Goal: Task Accomplishment & Management: Use online tool/utility

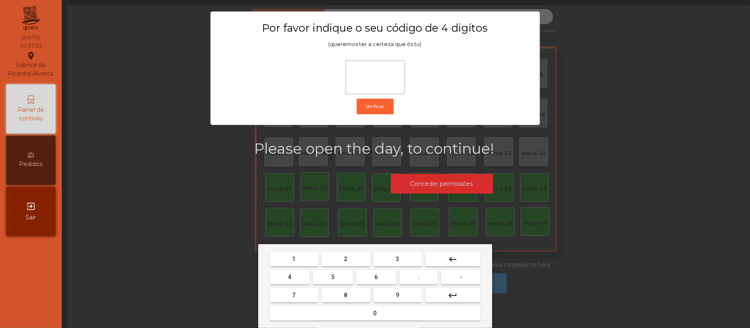
click at [345, 259] on span "2" at bounding box center [345, 259] width 3 height 7
click at [376, 277] on span "6" at bounding box center [376, 277] width 3 height 7
click at [294, 261] on span "1" at bounding box center [293, 259] width 3 height 7
click at [333, 277] on span "5" at bounding box center [332, 277] width 3 height 7
type input "****"
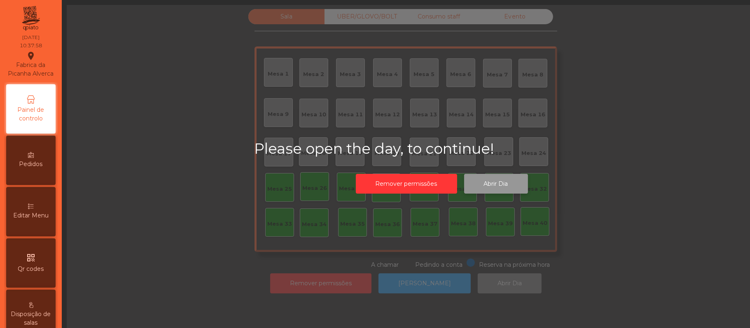
click at [501, 183] on button "Abrir Dia" at bounding box center [496, 184] width 64 height 20
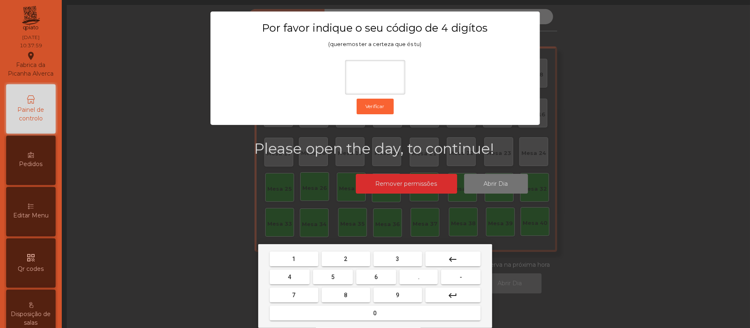
click at [342, 261] on button "2" at bounding box center [345, 259] width 49 height 15
click at [376, 275] on span "6" at bounding box center [376, 277] width 3 height 7
click at [288, 261] on button "1" at bounding box center [294, 259] width 49 height 15
click at [333, 277] on span "5" at bounding box center [332, 277] width 3 height 7
type input "****"
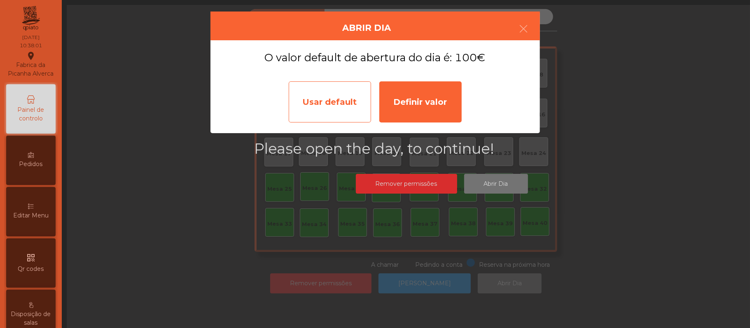
click at [345, 97] on div "Usar default" at bounding box center [330, 101] width 82 height 41
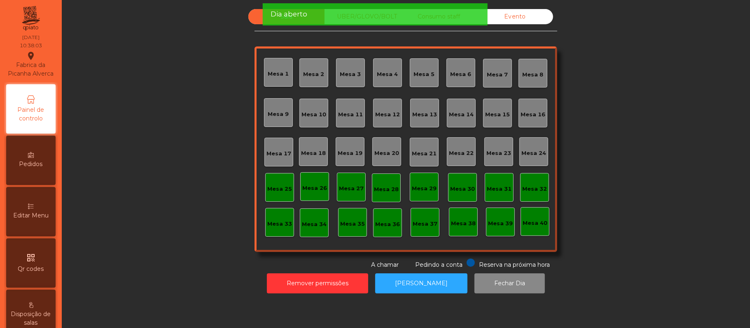
click at [498, 221] on div "Mesa 39" at bounding box center [500, 224] width 25 height 8
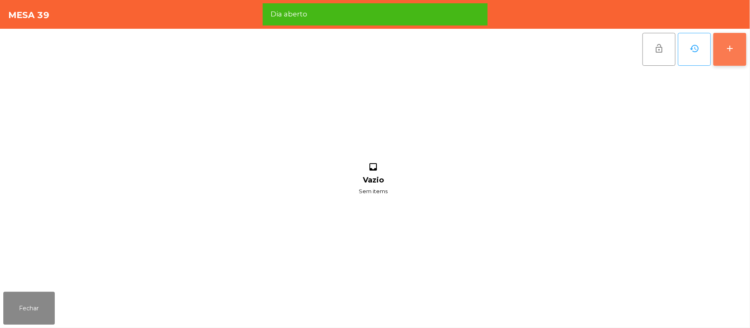
click at [723, 49] on button "add" at bounding box center [729, 49] width 33 height 33
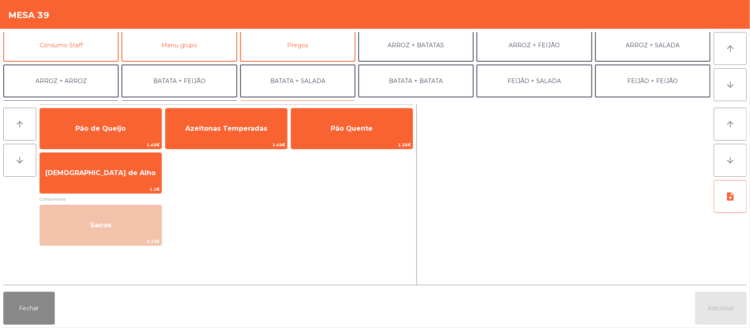
scroll to position [75, 0]
click at [89, 48] on button "Consumo Staff" at bounding box center [60, 45] width 115 height 33
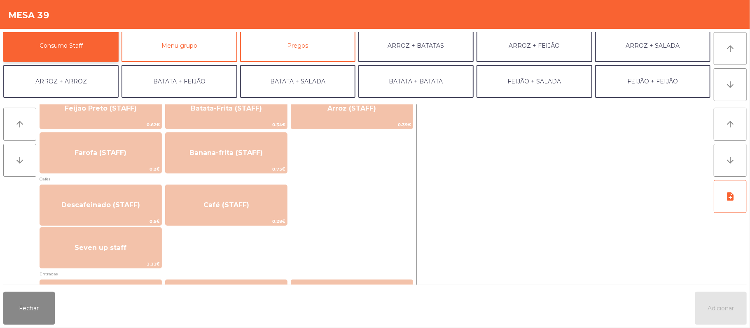
scroll to position [431, 0]
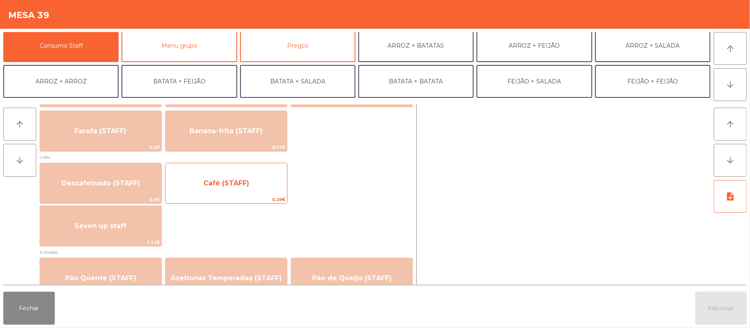
click at [253, 188] on span "Café (STAFF)" at bounding box center [225, 183] width 121 height 22
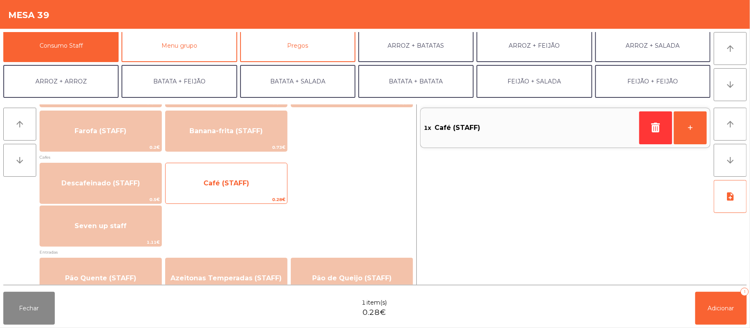
click at [248, 183] on span "Café (STAFF)" at bounding box center [225, 183] width 121 height 22
click at [249, 180] on span "Café (STAFF)" at bounding box center [225, 183] width 121 height 22
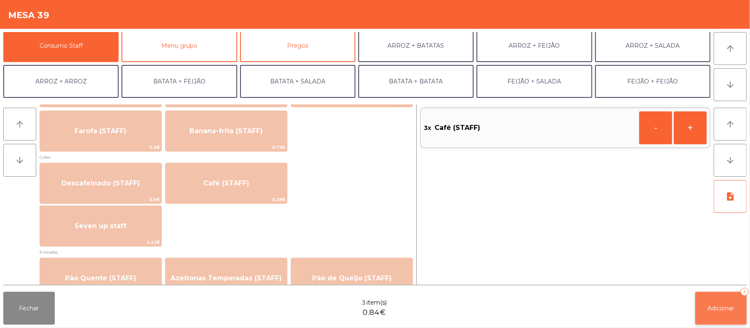
click at [727, 312] on span "Adicionar" at bounding box center [721, 308] width 26 height 7
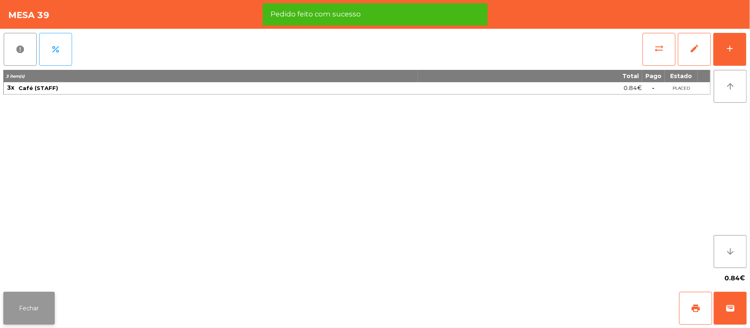
click at [43, 306] on button "Fechar" at bounding box center [28, 308] width 51 height 33
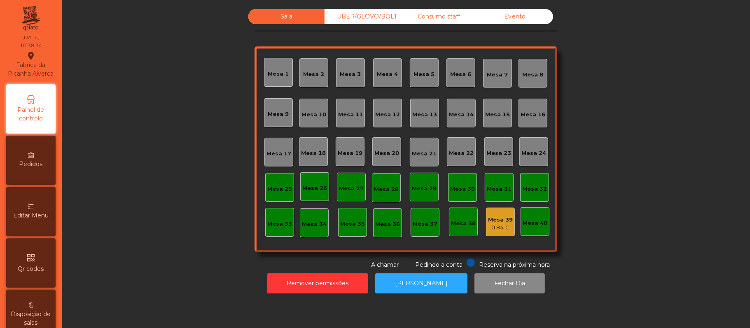
click at [424, 234] on div "Mesa 37" at bounding box center [424, 222] width 29 height 29
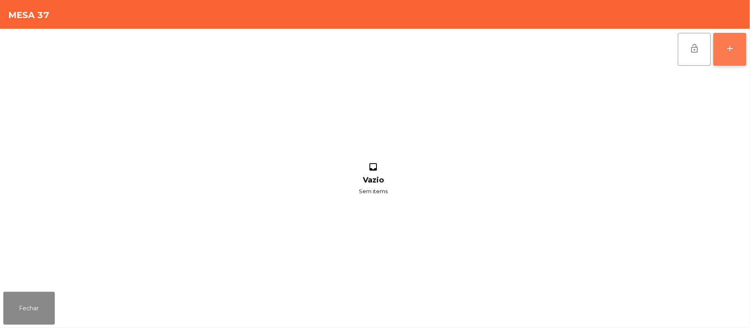
click at [725, 53] on div "add" at bounding box center [729, 49] width 10 height 10
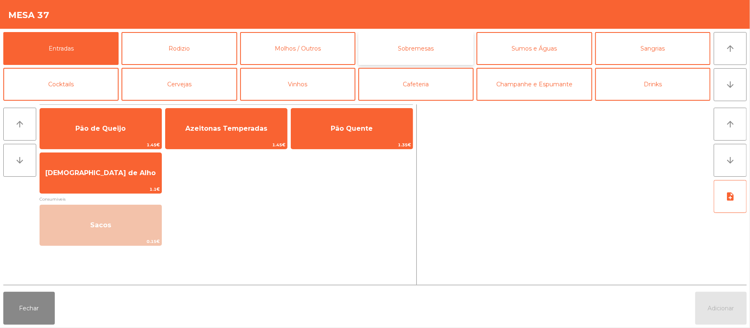
click at [407, 53] on button "Sobremesas" at bounding box center [415, 48] width 115 height 33
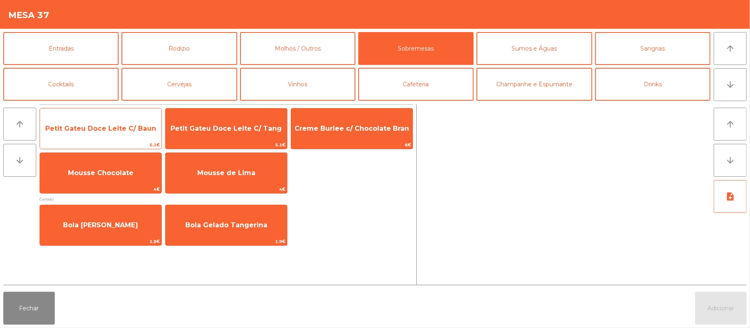
click at [119, 133] on span "Petit Gateu Doce Leite C/ Baun" at bounding box center [100, 129] width 121 height 22
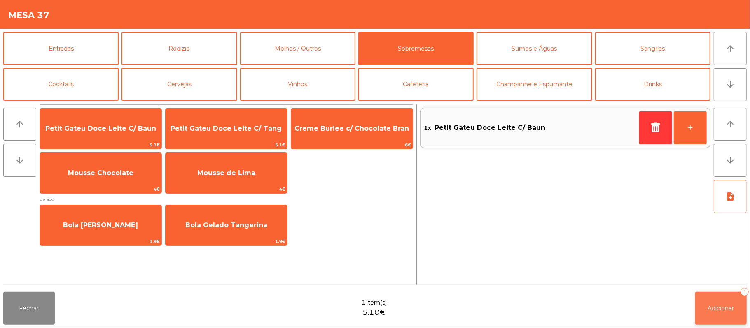
click at [710, 308] on span "Adicionar" at bounding box center [721, 308] width 26 height 7
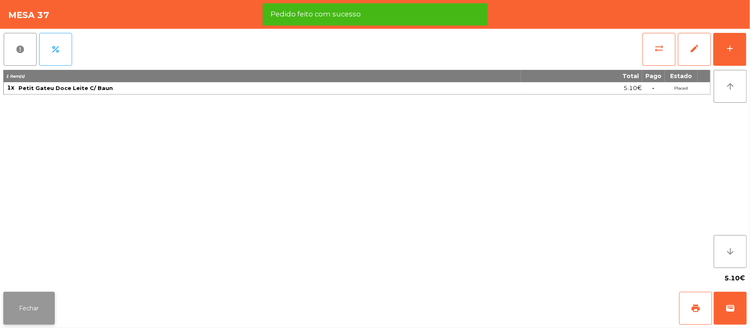
click at [25, 302] on button "Fechar" at bounding box center [28, 308] width 51 height 33
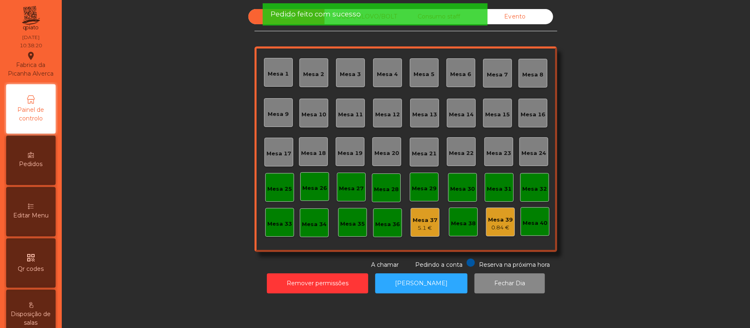
click at [279, 75] on div "Mesa 1" at bounding box center [278, 74] width 21 height 8
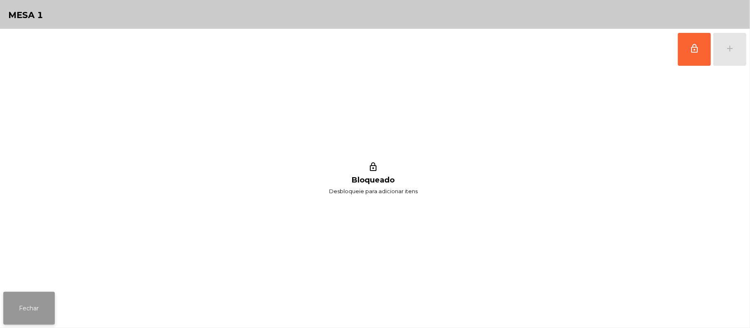
click at [30, 312] on button "Fechar" at bounding box center [28, 308] width 51 height 33
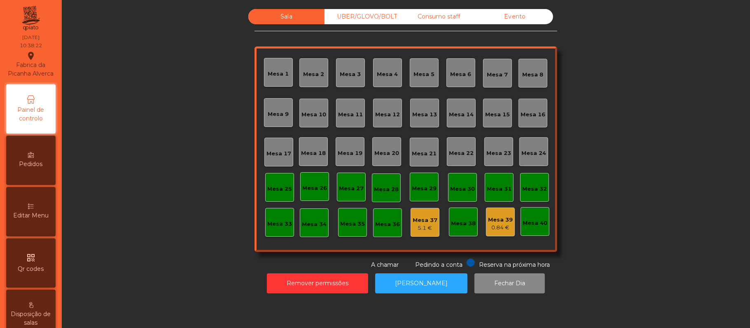
click at [276, 68] on div "Mesa 1" at bounding box center [278, 73] width 21 height 12
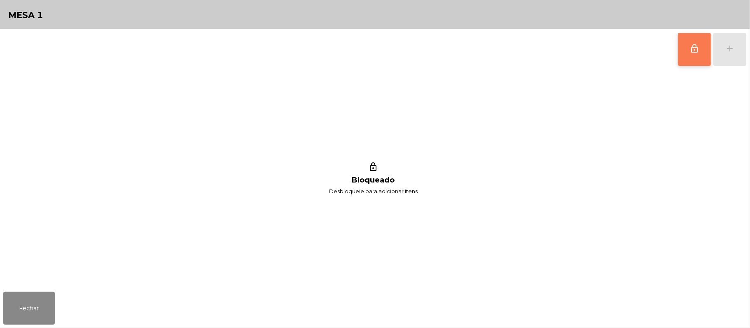
click at [679, 45] on button "lock_outline" at bounding box center [694, 49] width 33 height 33
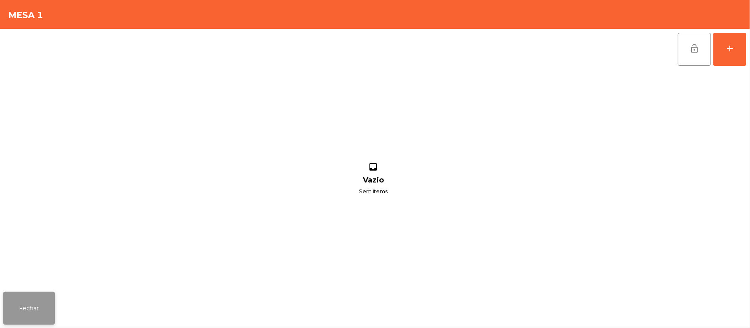
click at [45, 301] on button "Fechar" at bounding box center [28, 308] width 51 height 33
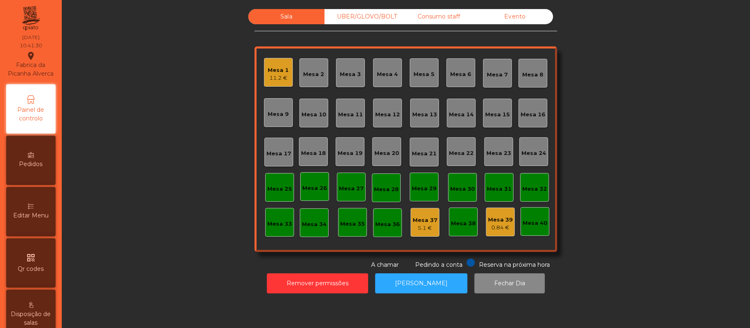
click at [280, 83] on div "Mesa 1 11.2 €" at bounding box center [278, 72] width 29 height 29
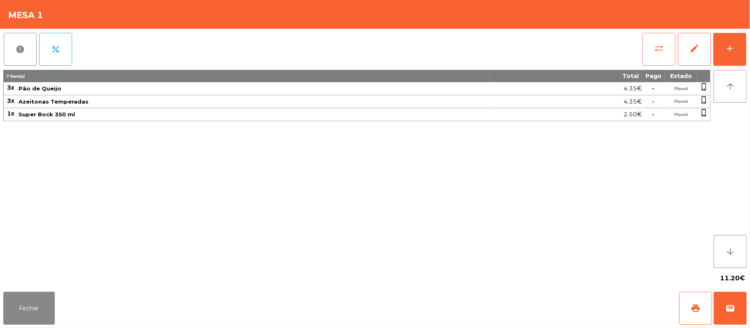
click at [651, 54] on button "sync_alt" at bounding box center [658, 49] width 33 height 33
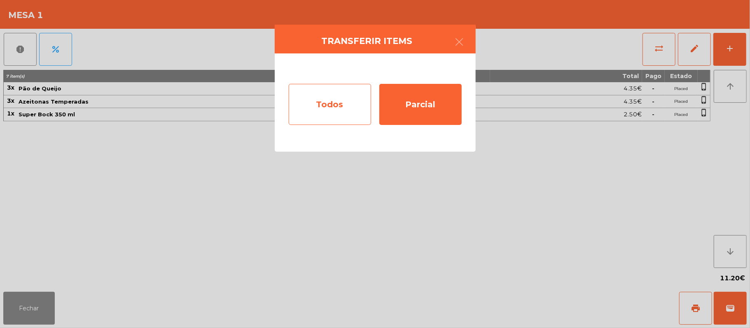
click at [322, 95] on div "Todos" at bounding box center [330, 104] width 82 height 41
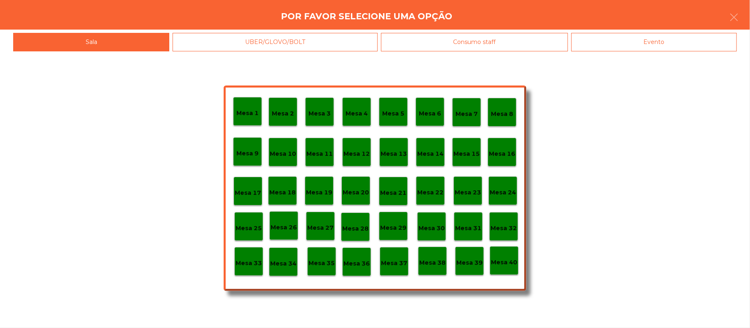
click at [394, 262] on p "Mesa 37" at bounding box center [394, 263] width 26 height 9
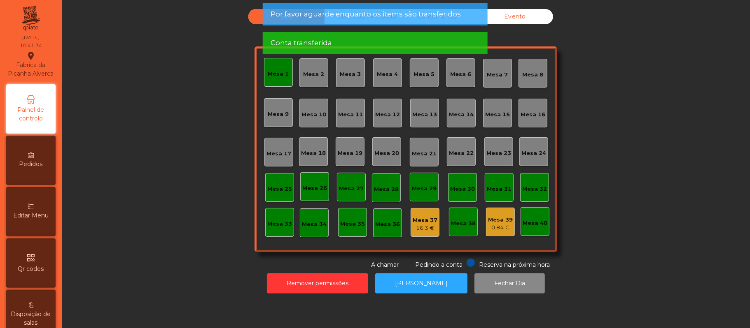
click at [277, 73] on div "Mesa 1" at bounding box center [278, 74] width 21 height 8
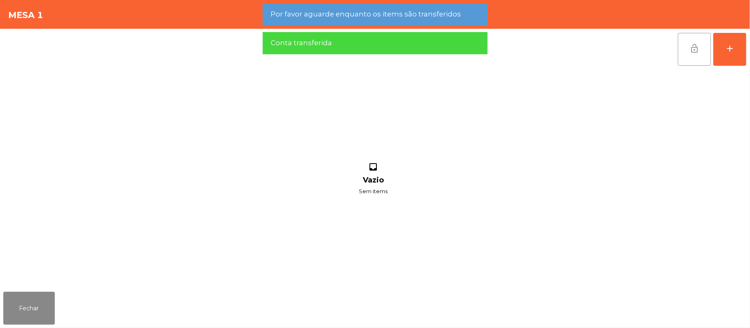
click at [691, 45] on span "lock_open" at bounding box center [694, 49] width 10 height 10
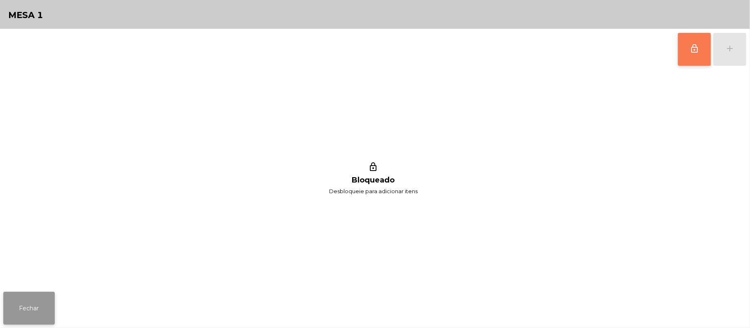
click at [43, 300] on button "Fechar" at bounding box center [28, 308] width 51 height 33
